Goal: Task Accomplishment & Management: Complete application form

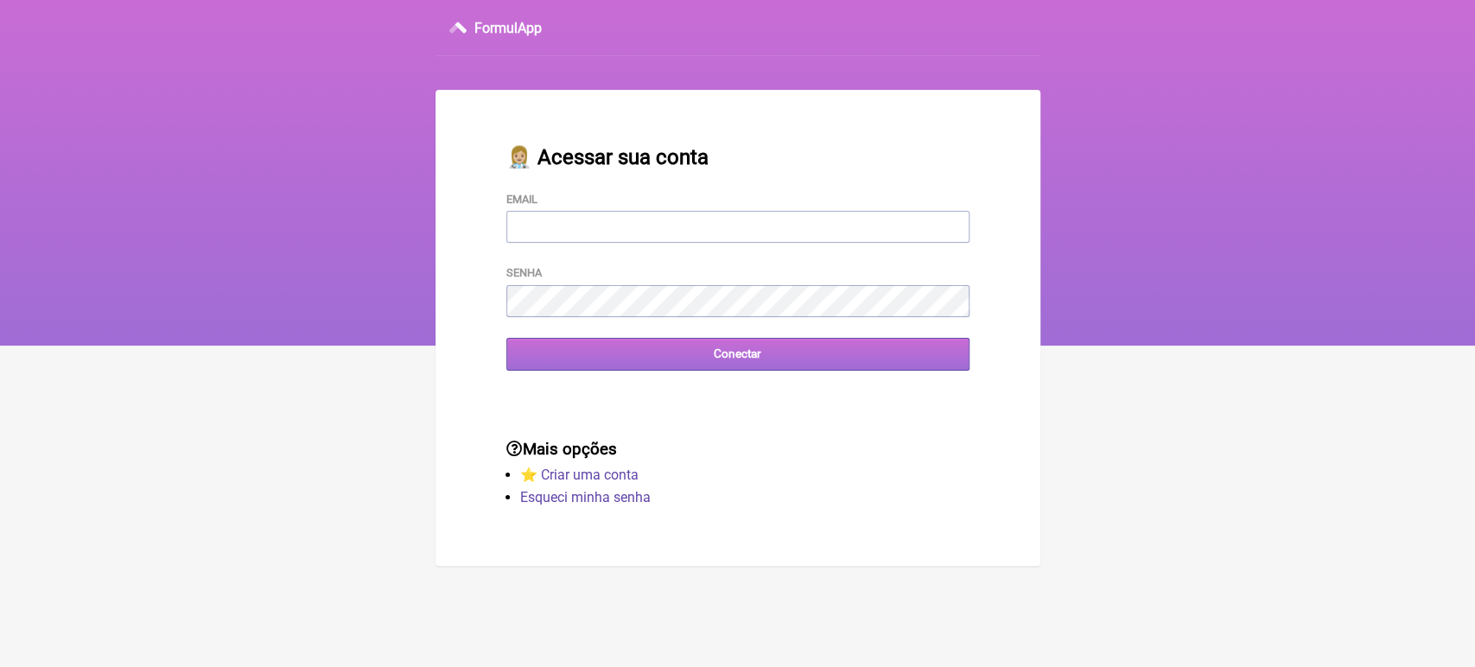
type input "[EMAIL_ADDRESS][DOMAIN_NAME]"
click at [713, 362] on input "Conectar" at bounding box center [738, 354] width 463 height 32
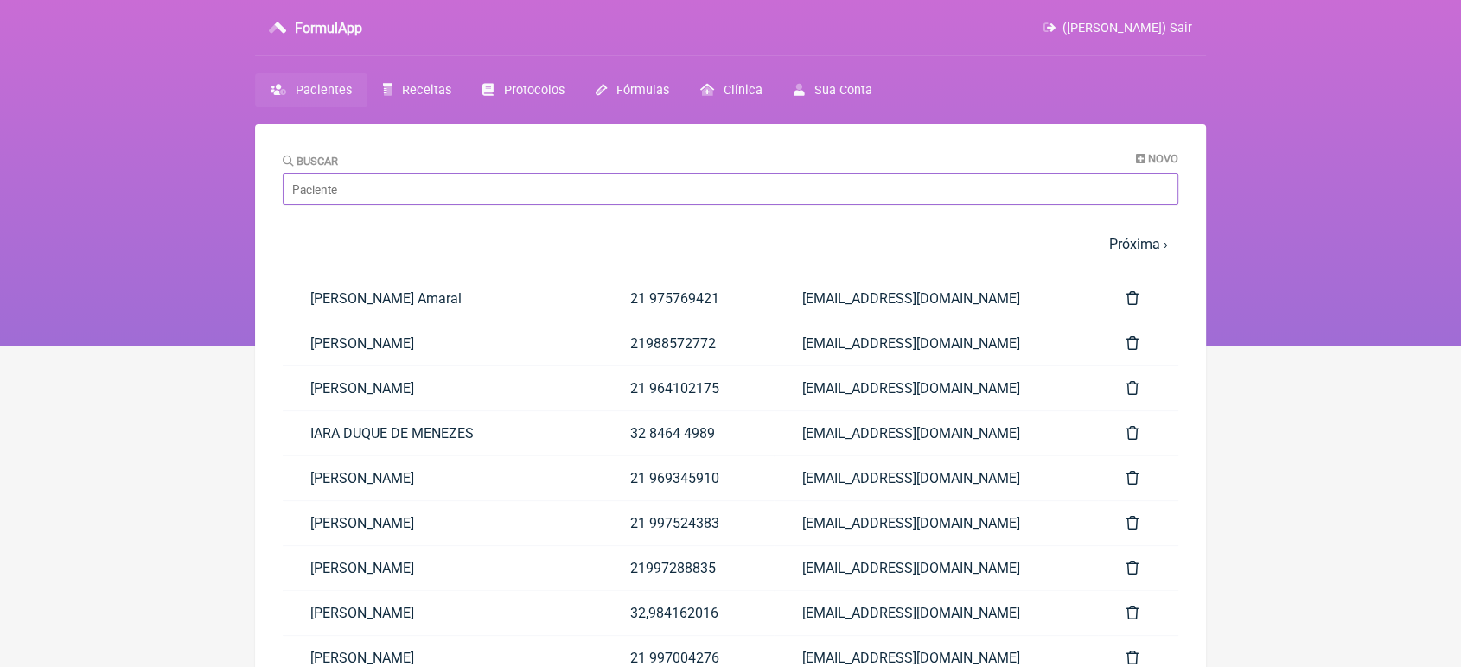
click at [400, 175] on input "Buscar" at bounding box center [730, 189] width 895 height 32
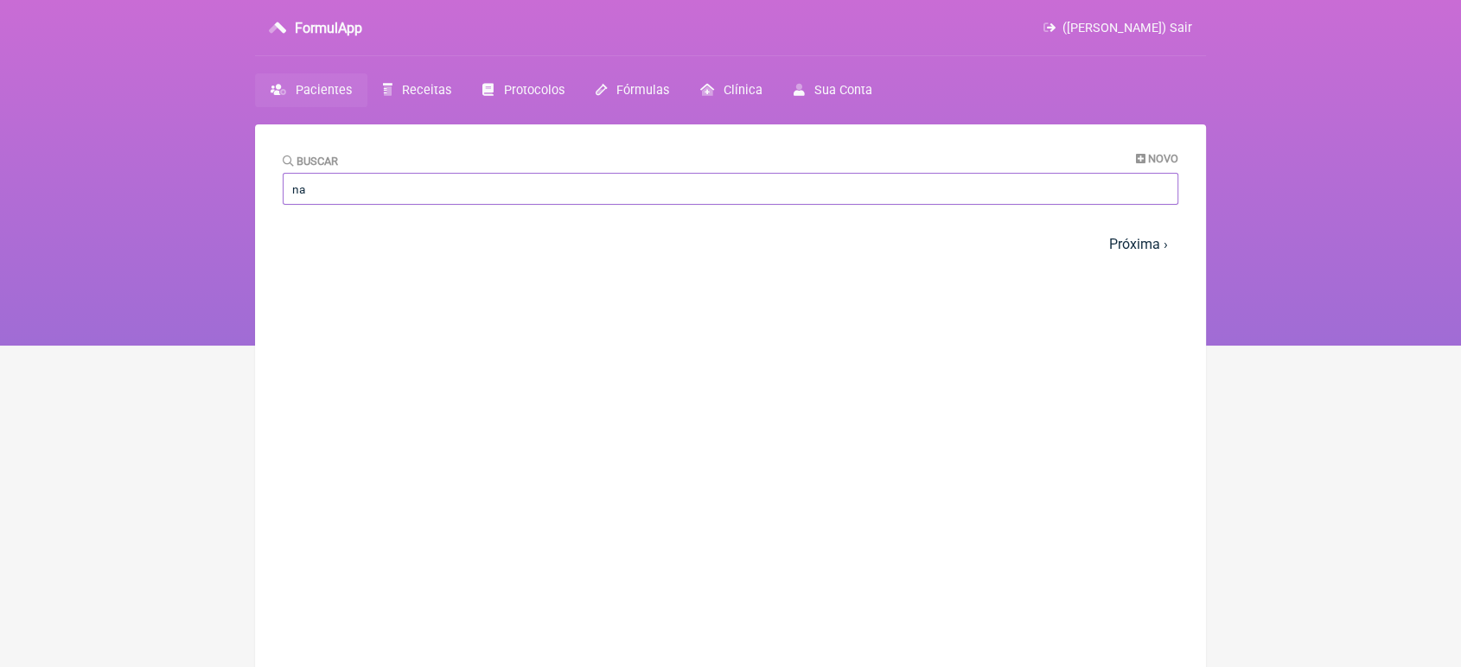
type input "n"
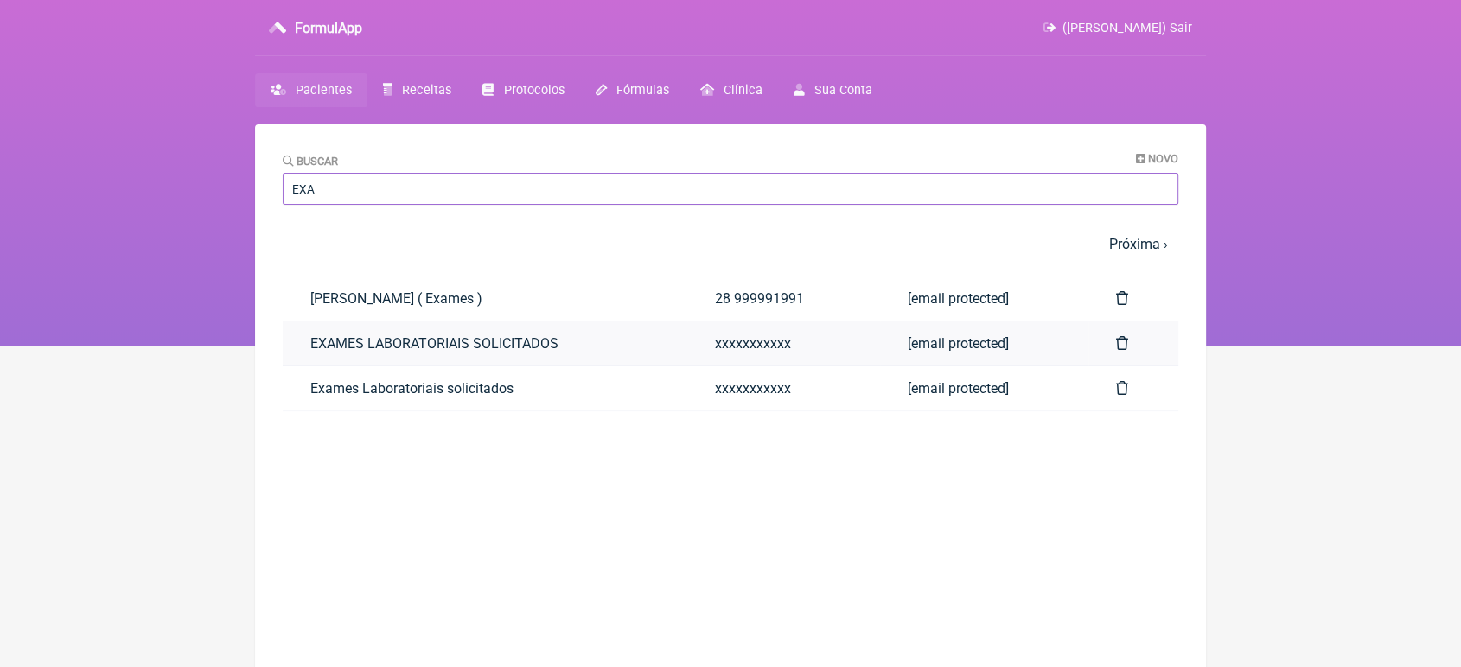
type input "EXA"
click at [344, 350] on link "EXAMES LABORATORIAIS SOLICITADOS" at bounding box center [485, 344] width 405 height 44
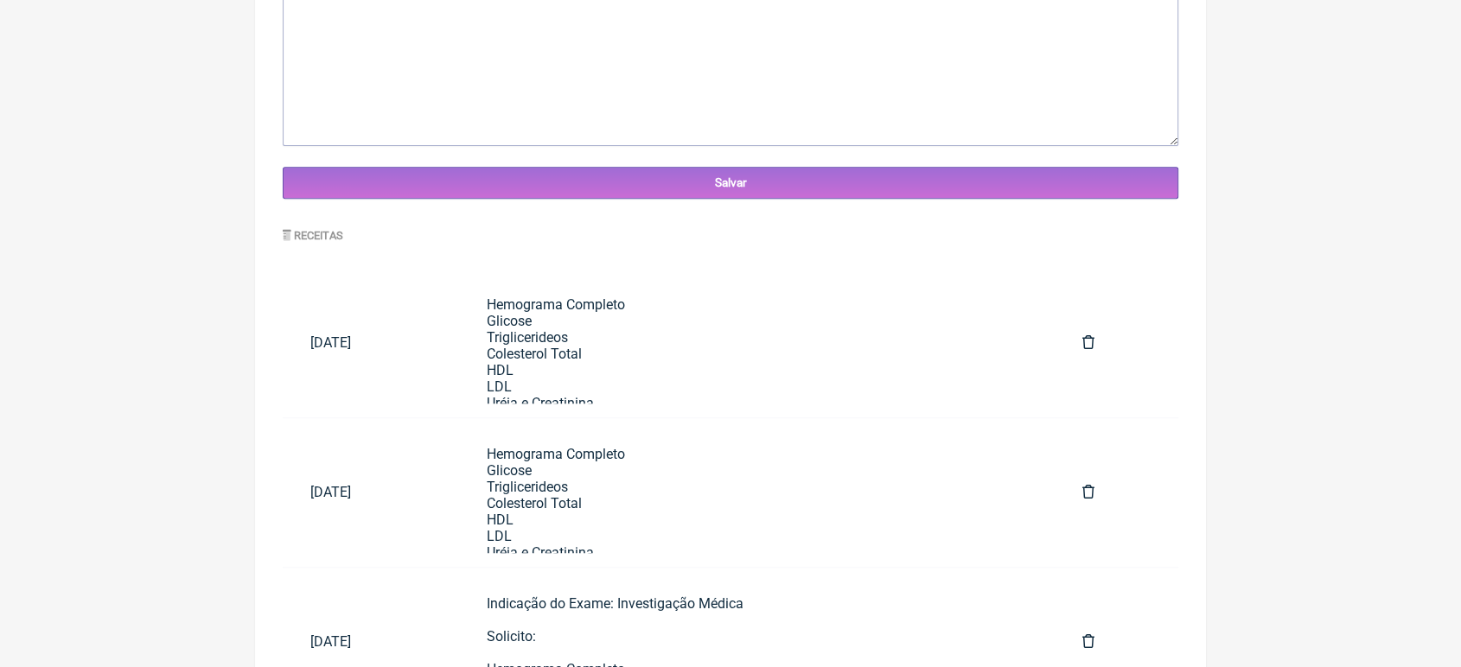
scroll to position [755, 0]
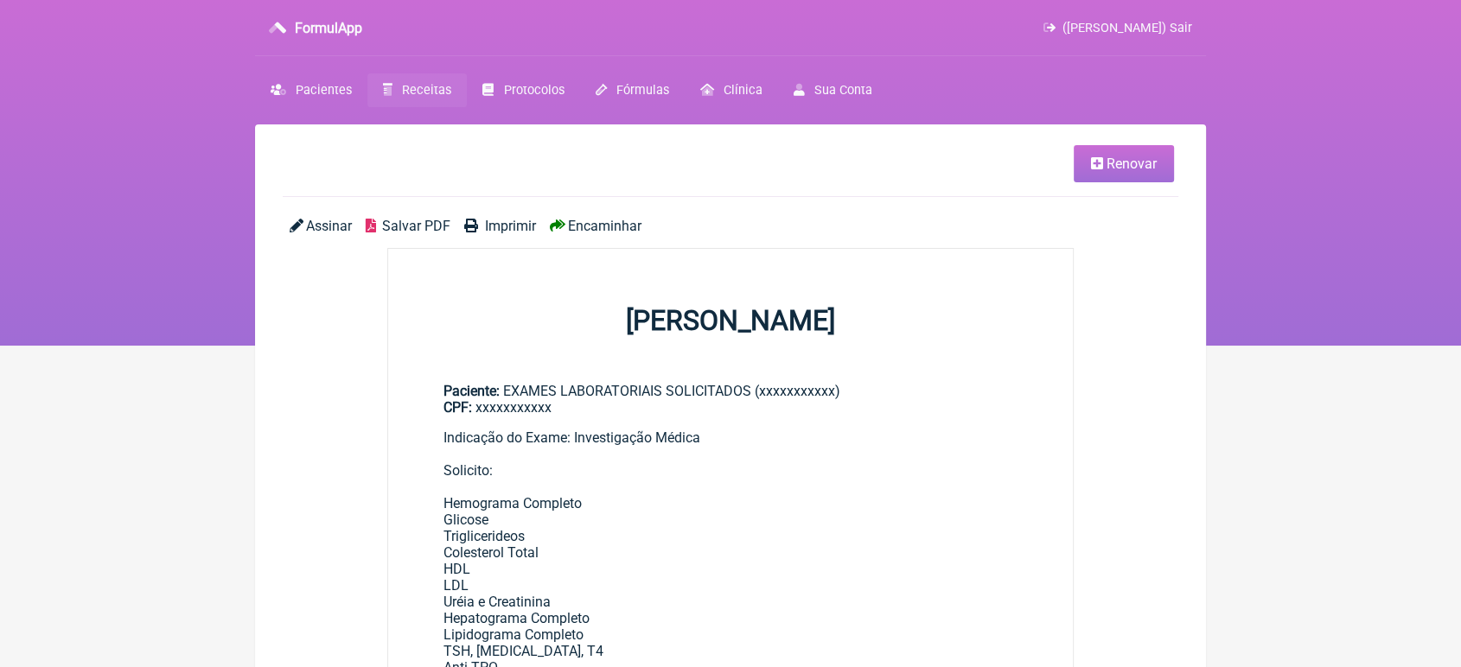
click at [1099, 158] on icon at bounding box center [1097, 163] width 12 height 14
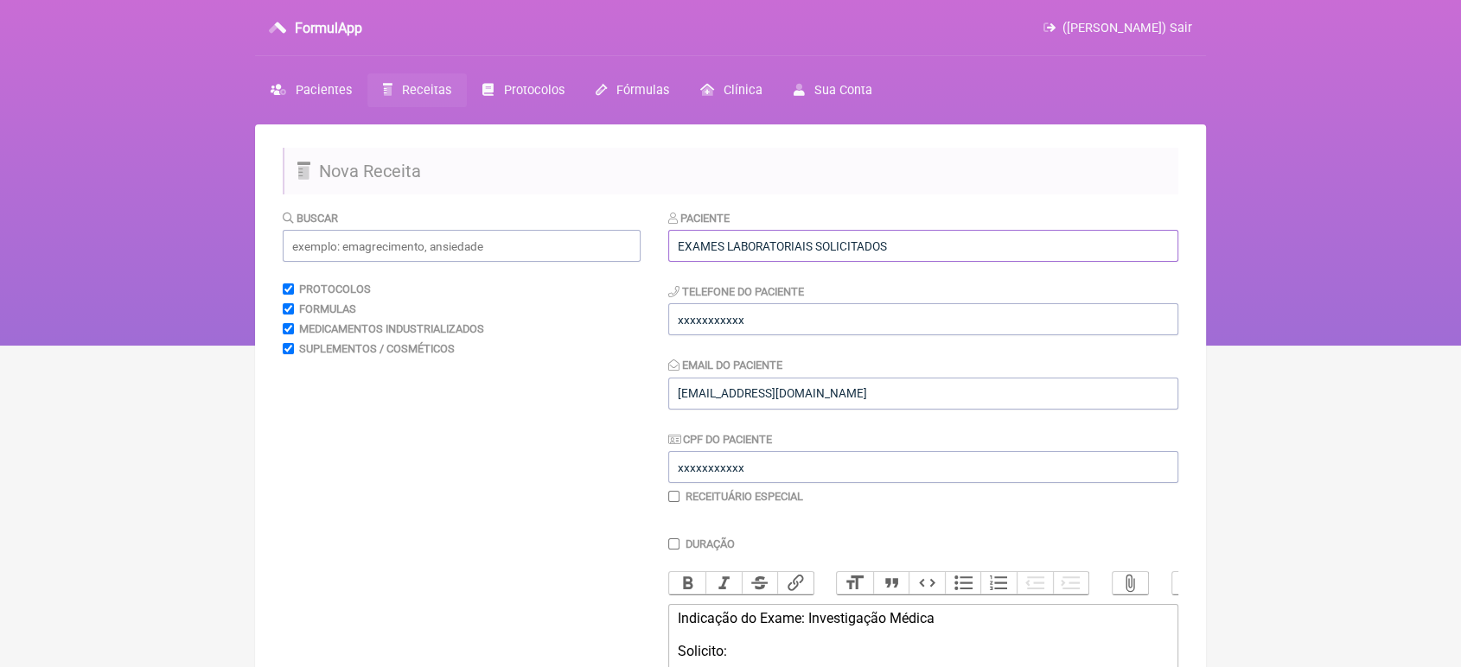
click at [887, 256] on input "EXAMES LABORATORIAIS SOLICITADOS" at bounding box center [923, 246] width 510 height 32
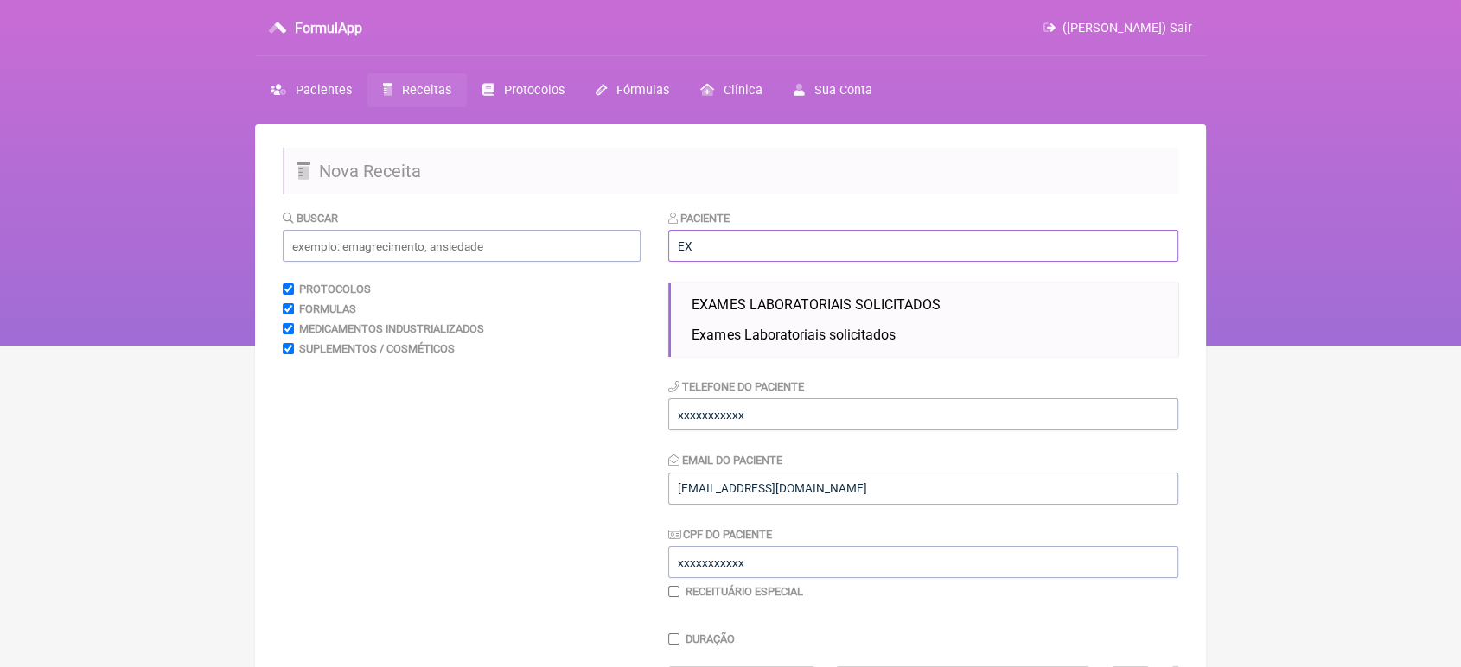
type input "E"
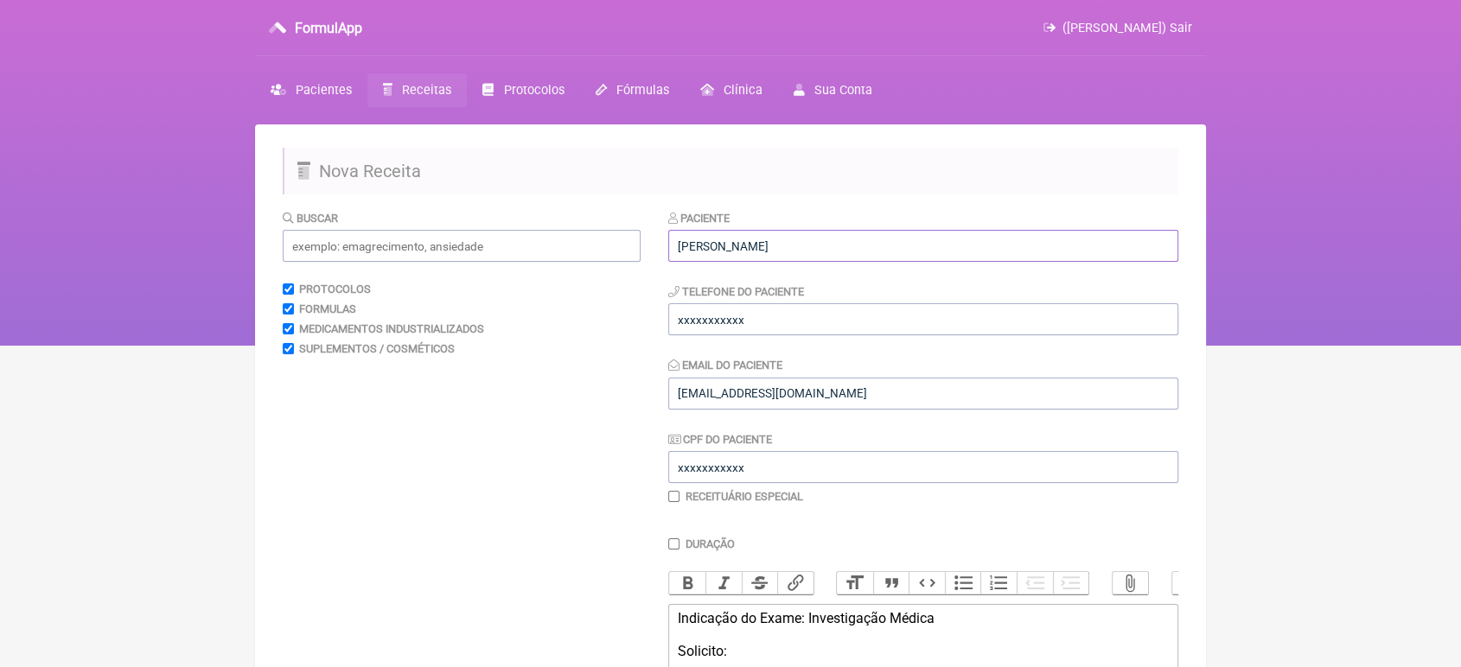
type input "[PERSON_NAME]"
click at [804, 309] on input "xxxxxxxxxxx" at bounding box center [923, 319] width 510 height 32
type input "x"
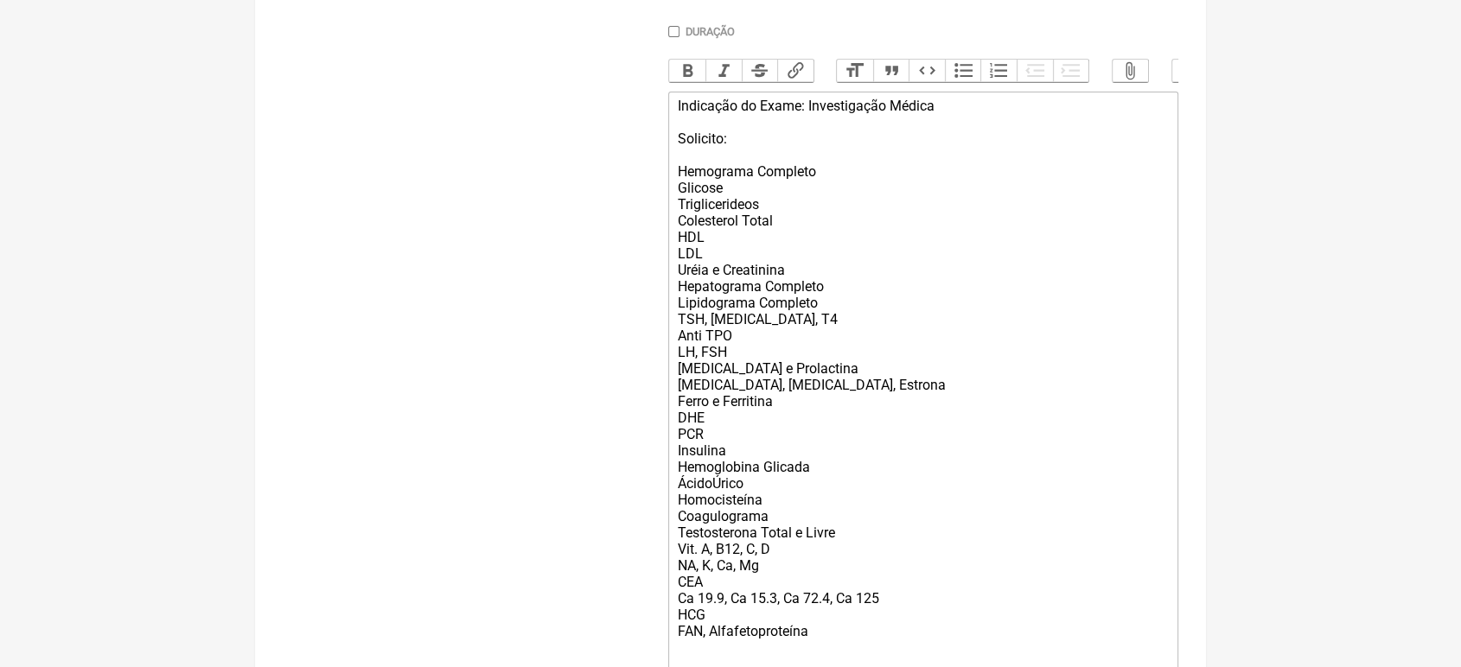
scroll to position [733, 0]
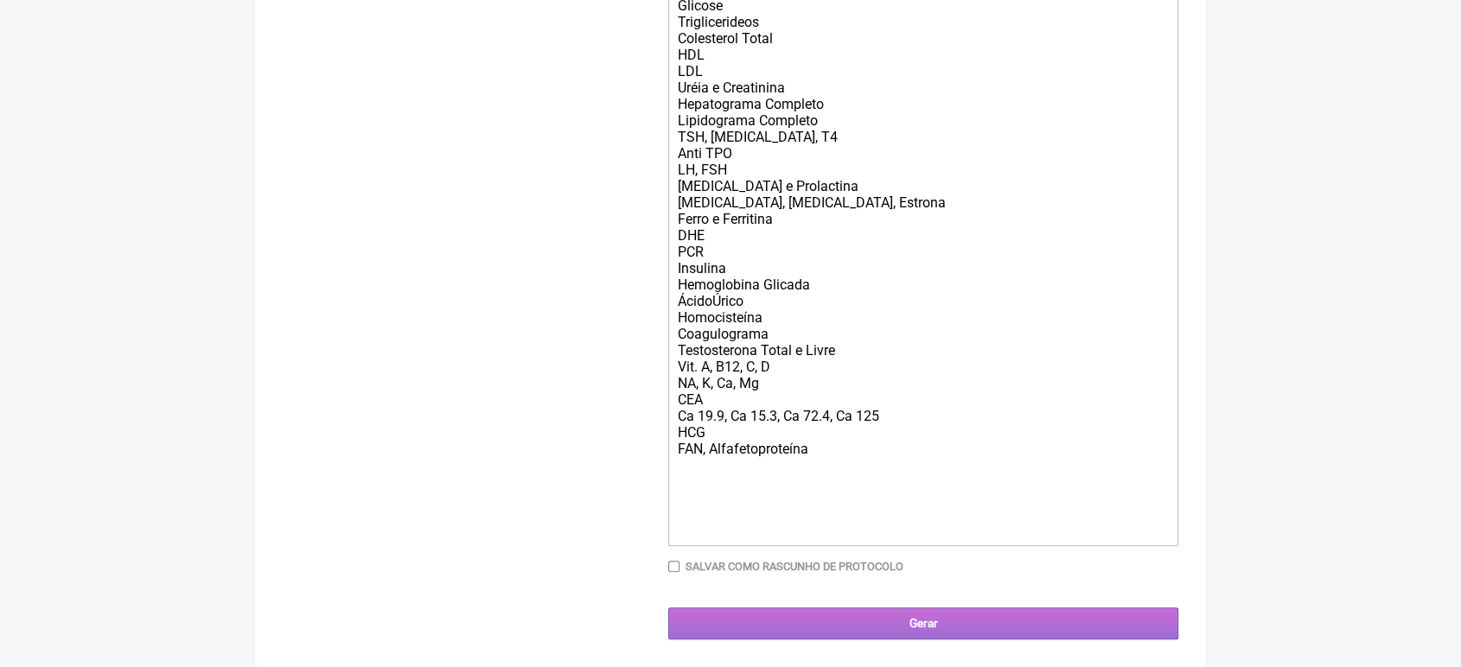
type input "21989548018"
click at [946, 621] on input "Gerar" at bounding box center [923, 624] width 510 height 32
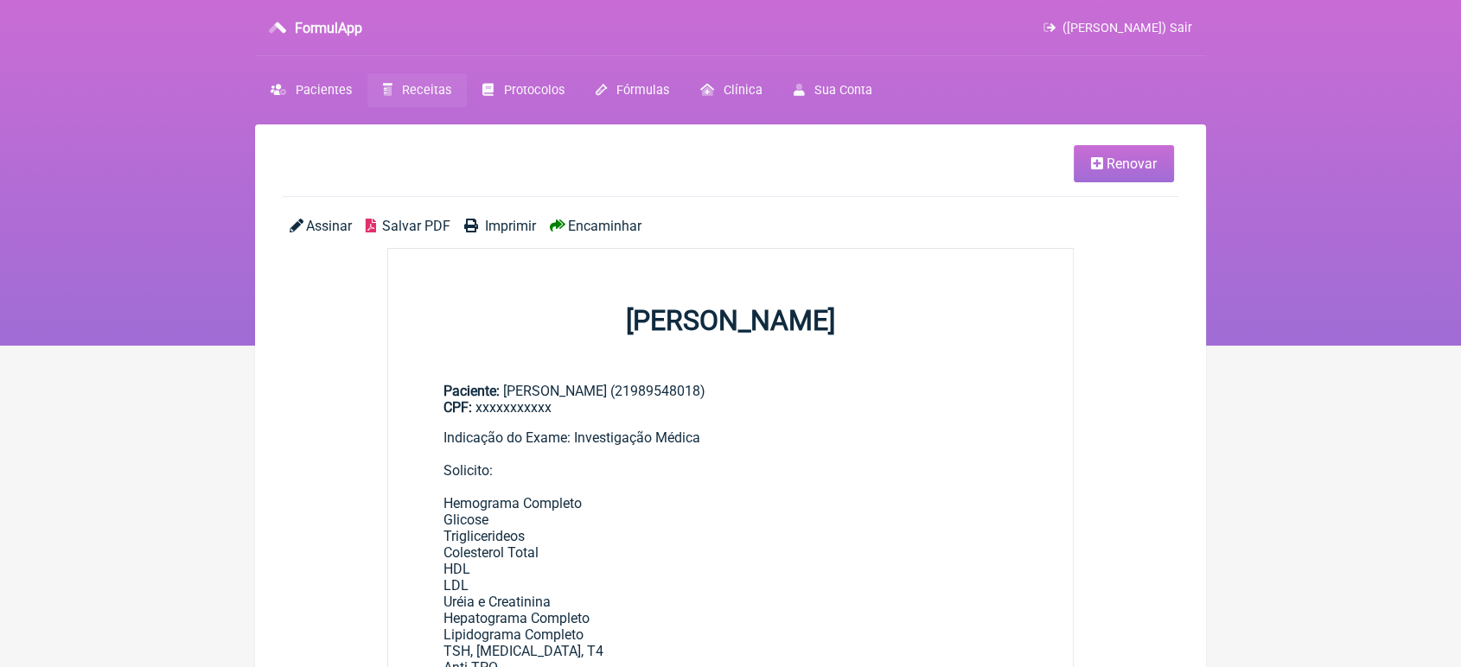
click at [602, 220] on span "Encaminhar" at bounding box center [604, 226] width 73 height 16
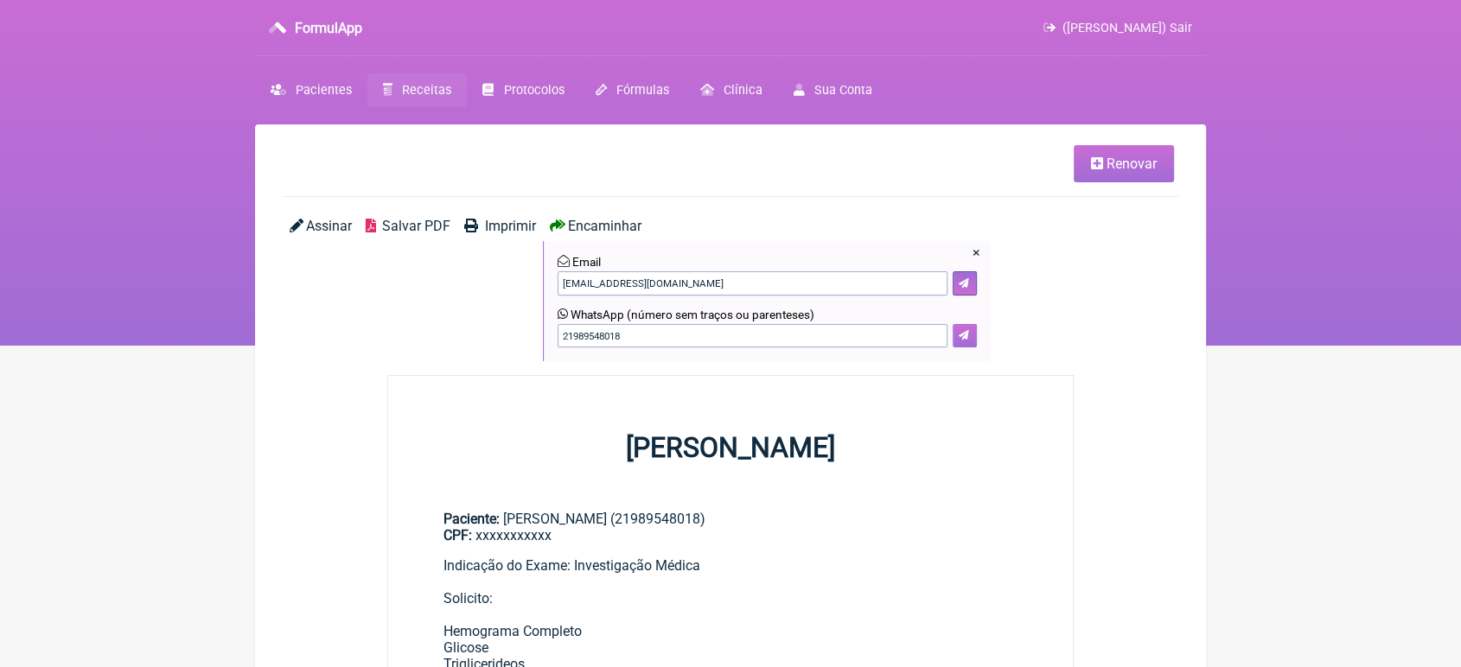
click at [968, 344] on button at bounding box center [965, 336] width 24 height 24
